Goal: Transaction & Acquisition: Purchase product/service

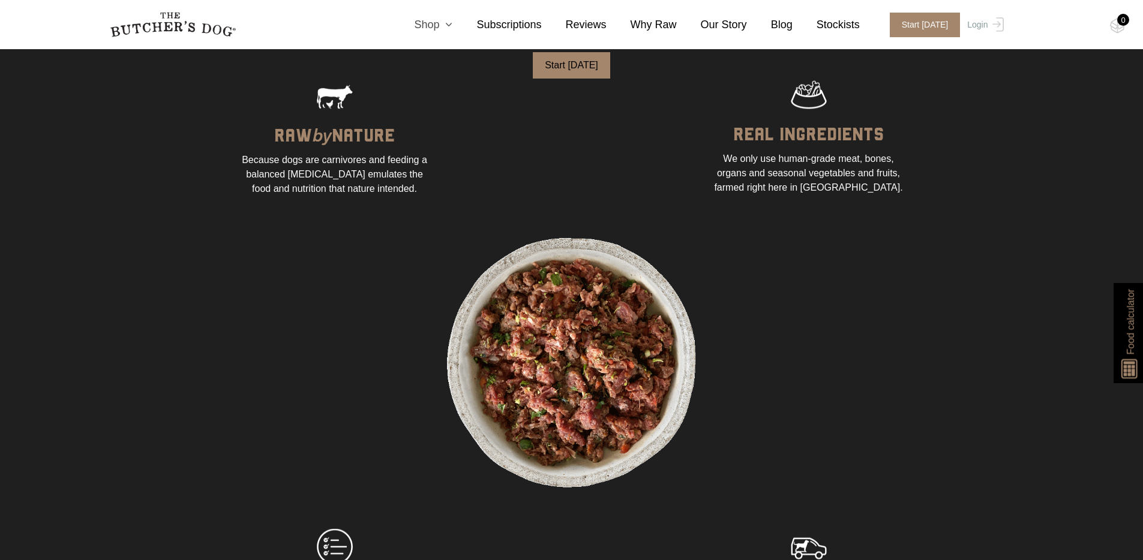
click at [442, 18] on link "Shop" at bounding box center [421, 25] width 62 height 16
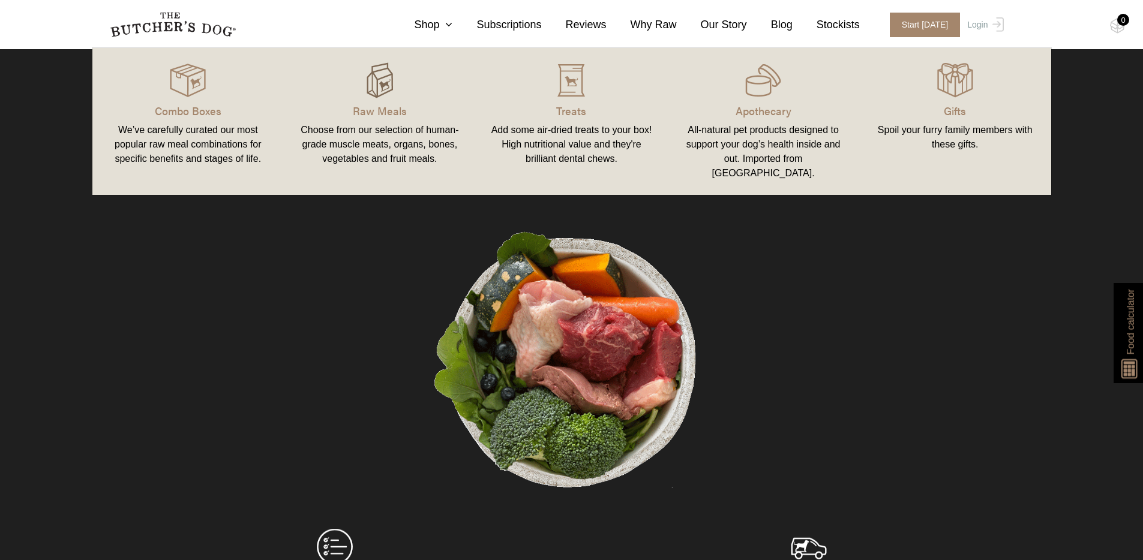
click at [395, 95] on img at bounding box center [380, 80] width 36 height 36
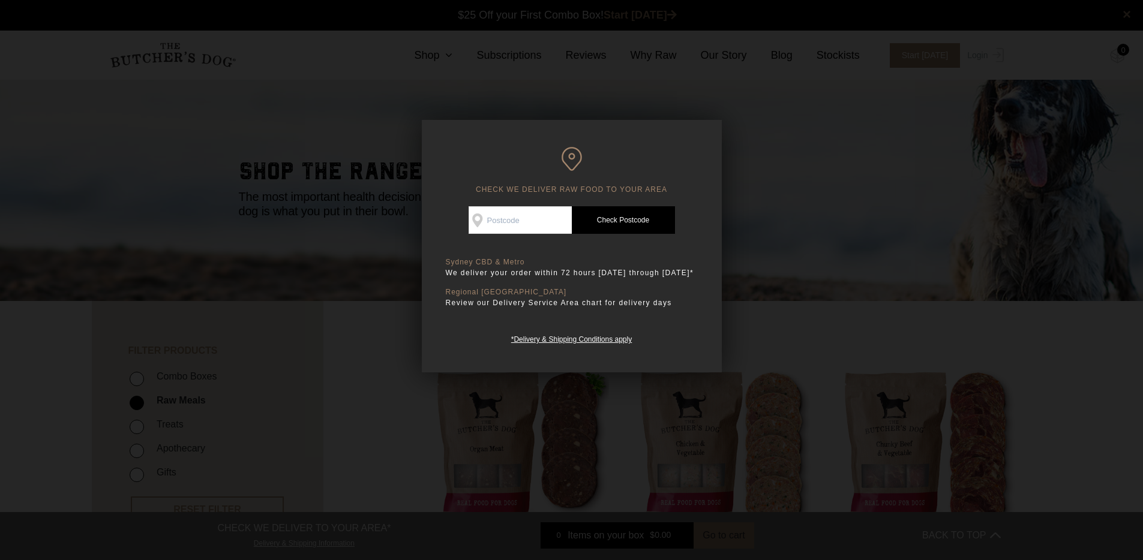
click at [539, 233] on div "Good news! We deliver to your area Check Availability At Check Postcode TREATS …" at bounding box center [572, 275] width 252 height 139
click at [540, 226] on input "Check Availability At" at bounding box center [519, 220] width 103 height 28
type input "2912"
click at [624, 211] on link "Check Postcode" at bounding box center [623, 220] width 103 height 28
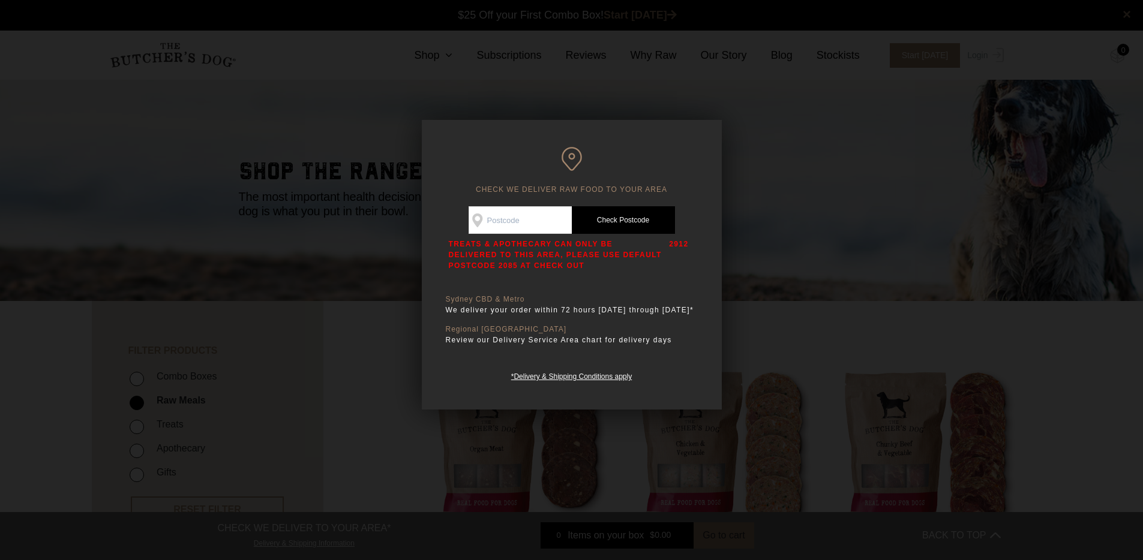
click at [832, 126] on div at bounding box center [571, 280] width 1143 height 560
